Goal: Transaction & Acquisition: Obtain resource

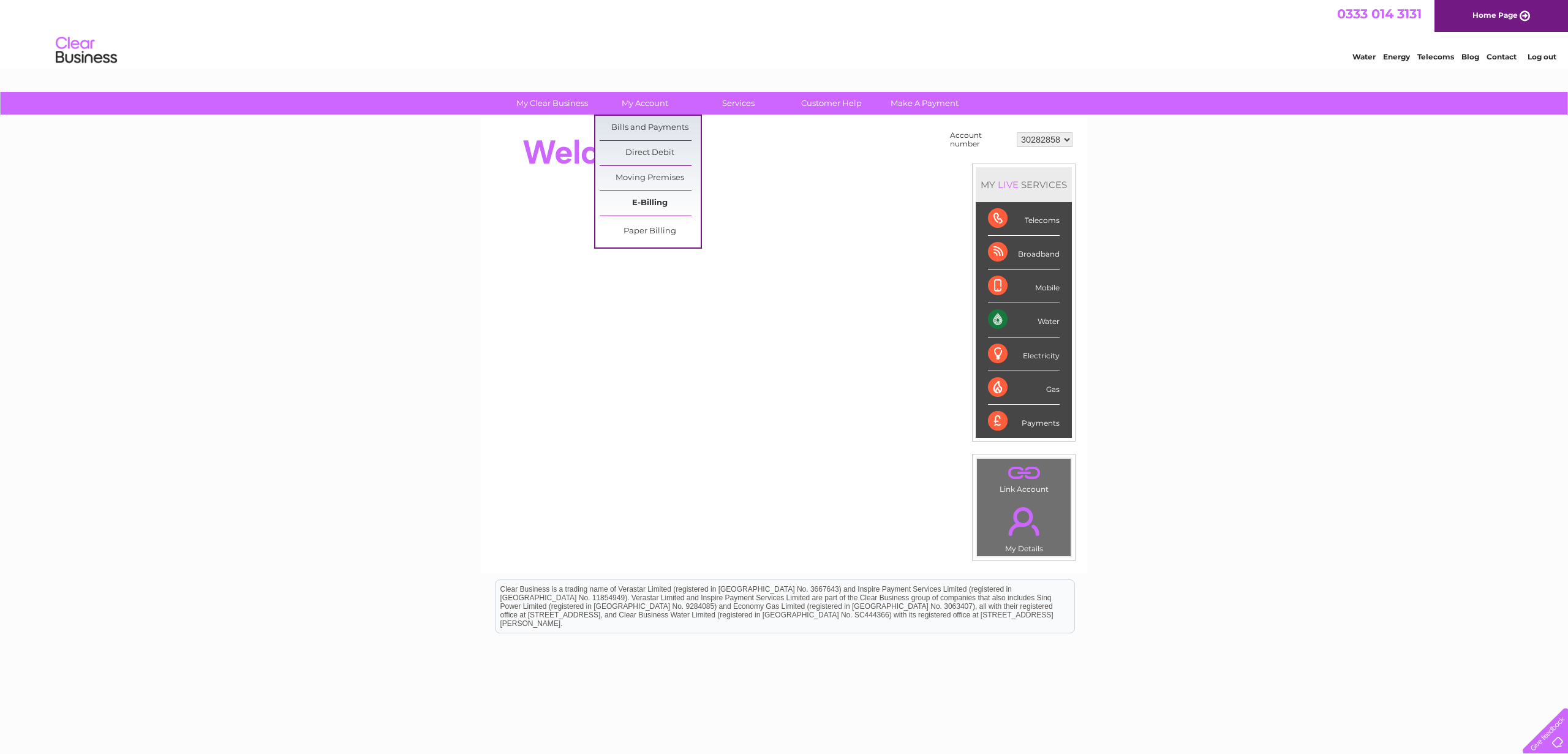
click at [669, 197] on link "E-Billing" at bounding box center [650, 204] width 101 height 24
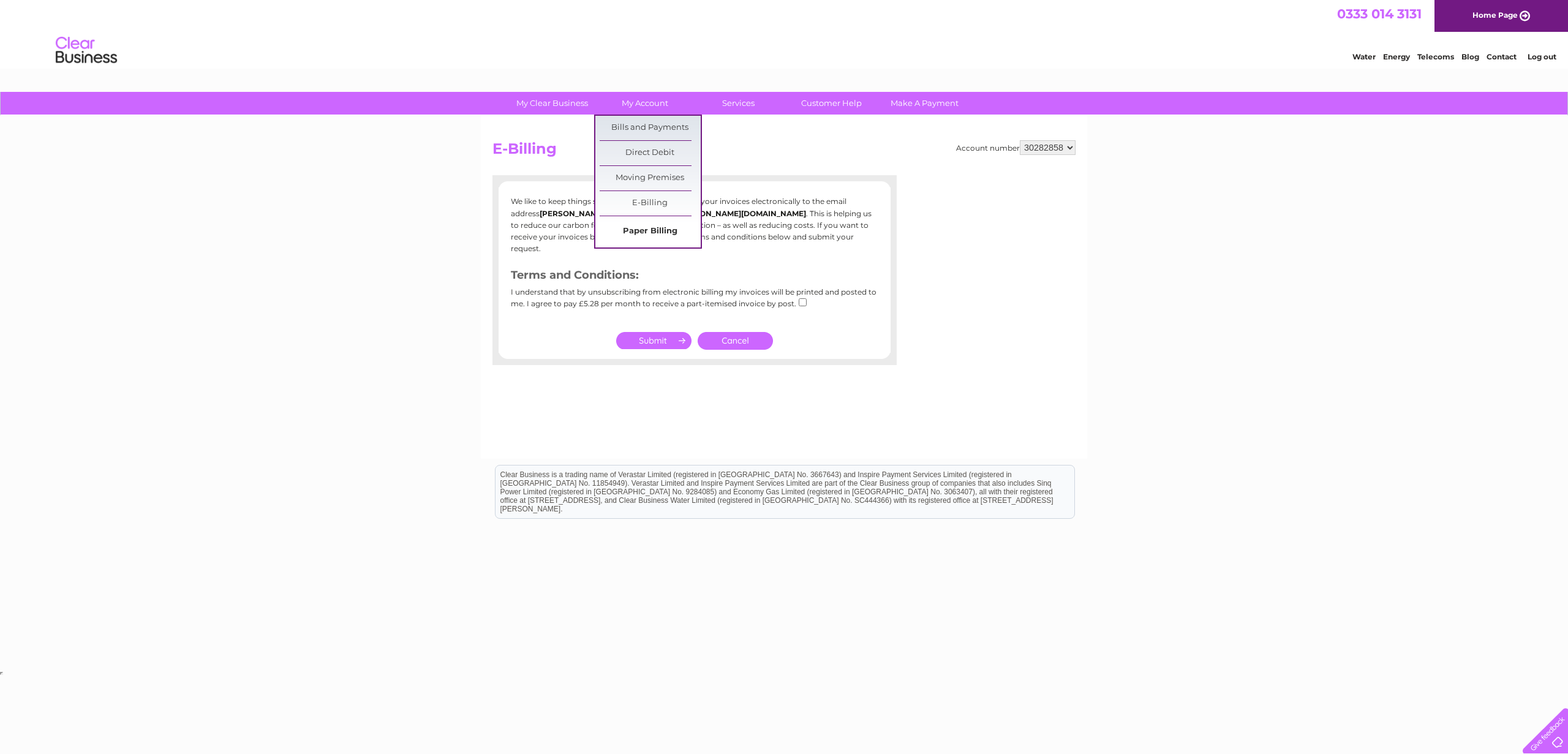
click at [650, 223] on link "Paper Billing" at bounding box center [650, 232] width 101 height 24
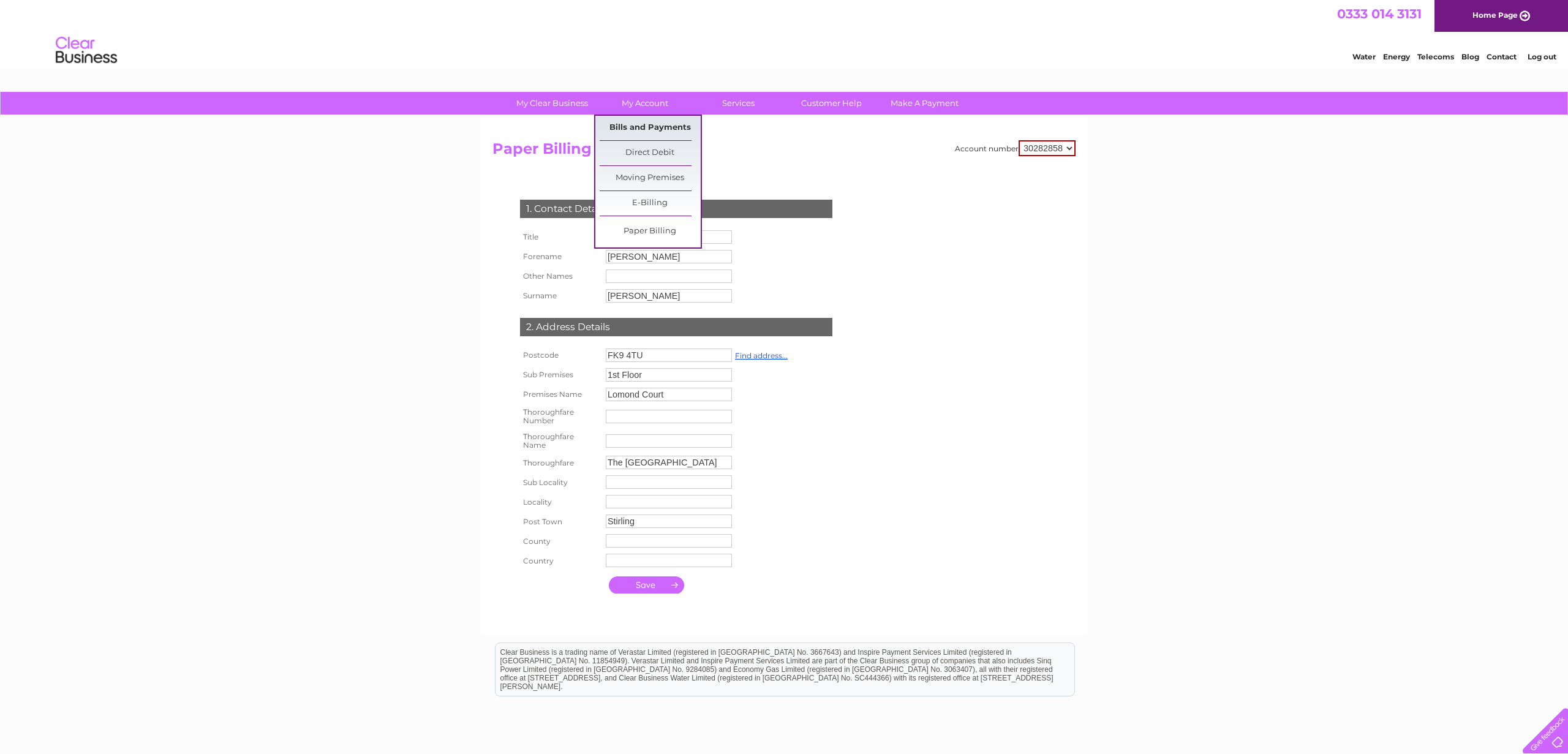
click at [654, 124] on link "Bills and Payments" at bounding box center [650, 128] width 101 height 24
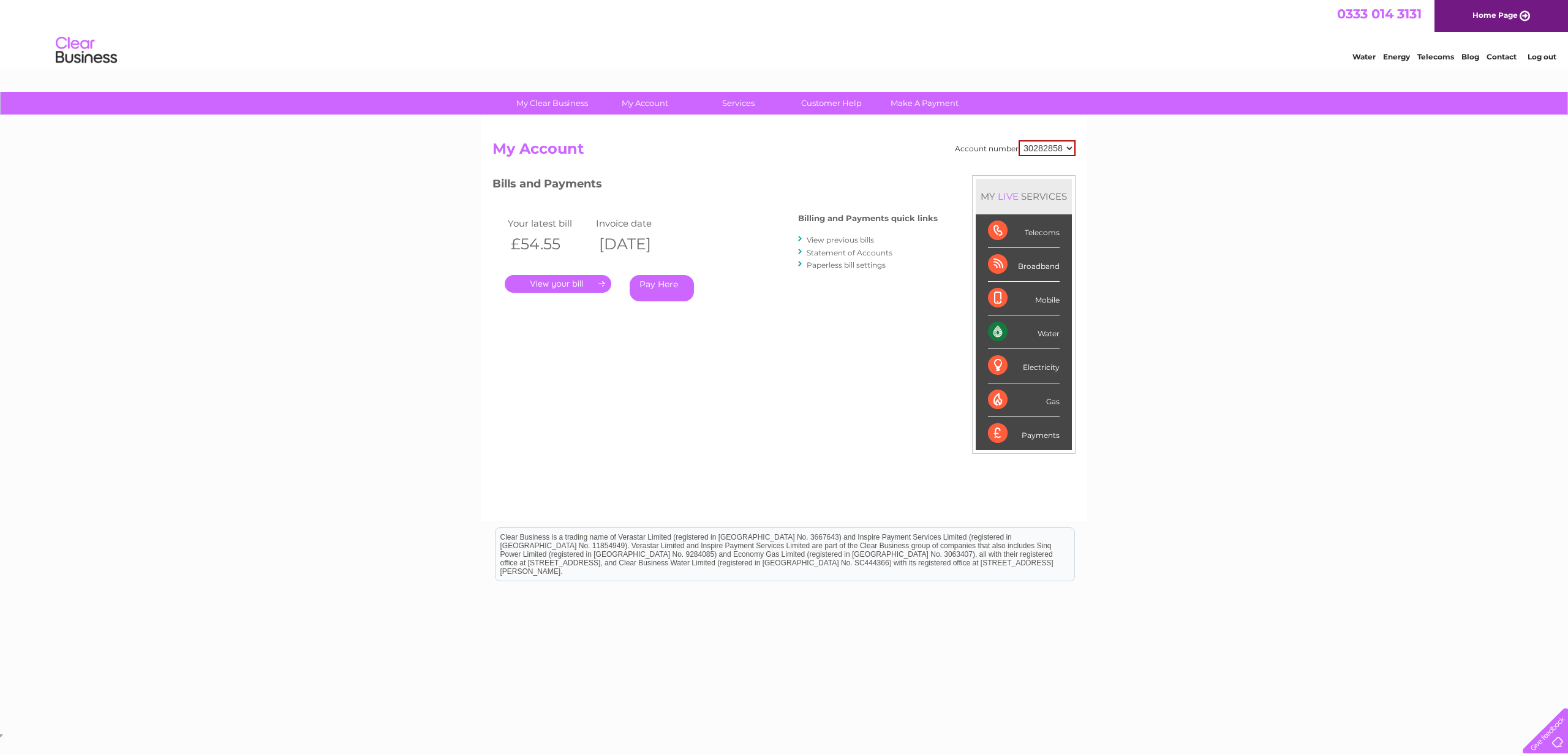
click at [576, 287] on link "." at bounding box center [558, 284] width 107 height 17
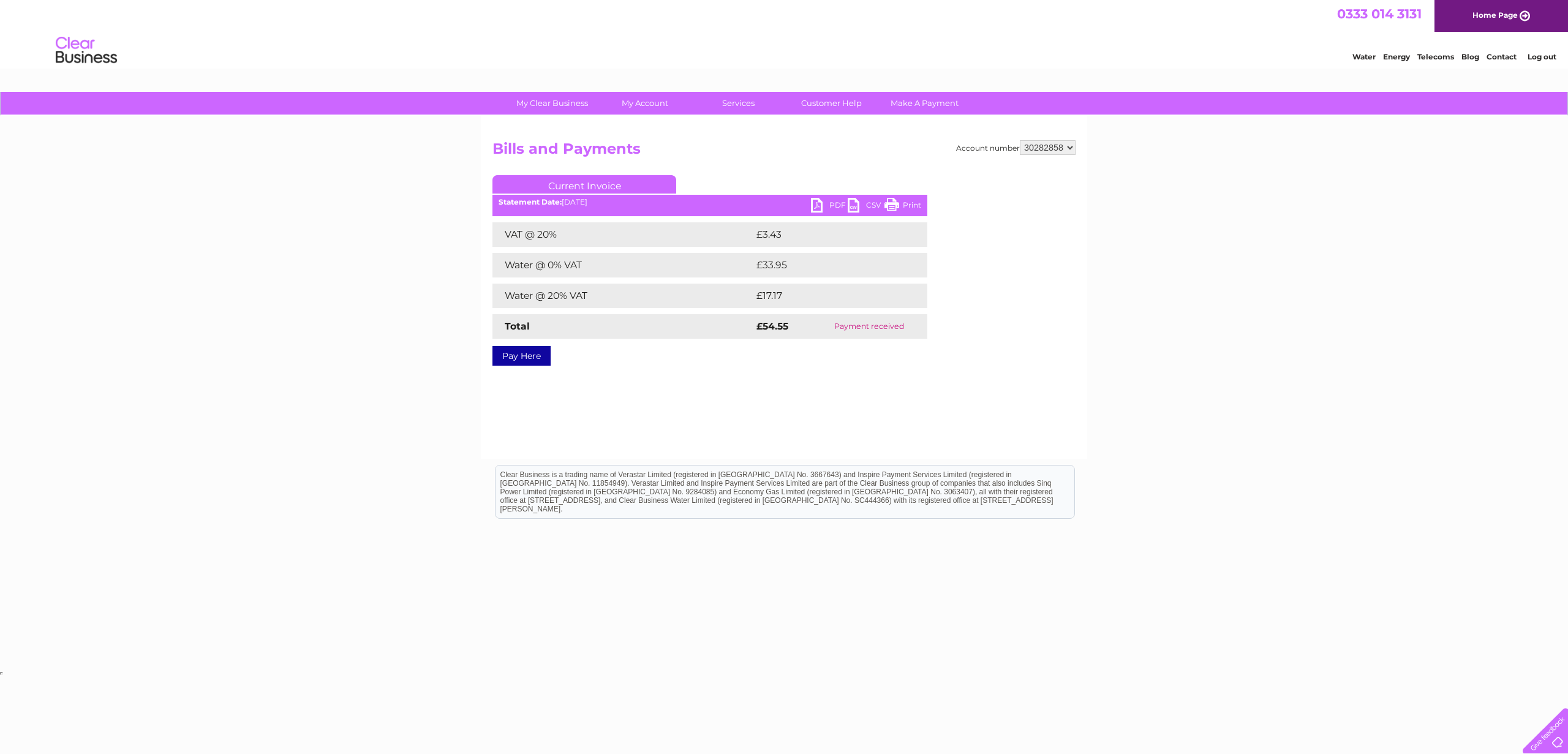
click at [817, 204] on link "PDF" at bounding box center [829, 206] width 37 height 17
